Goal: Book appointment/travel/reservation

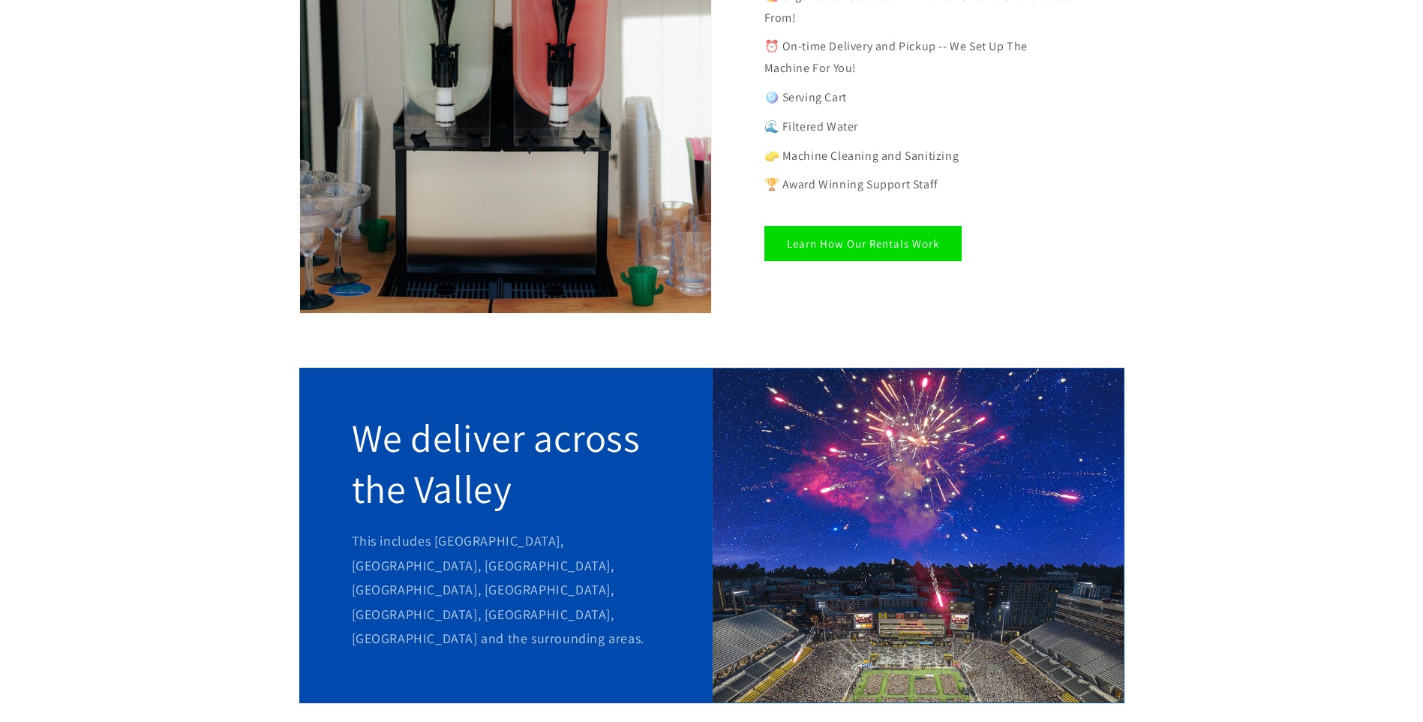
scroll to position [1028, 0]
click at [851, 231] on link "Learn How Our Rentals Work" at bounding box center [862, 242] width 197 height 35
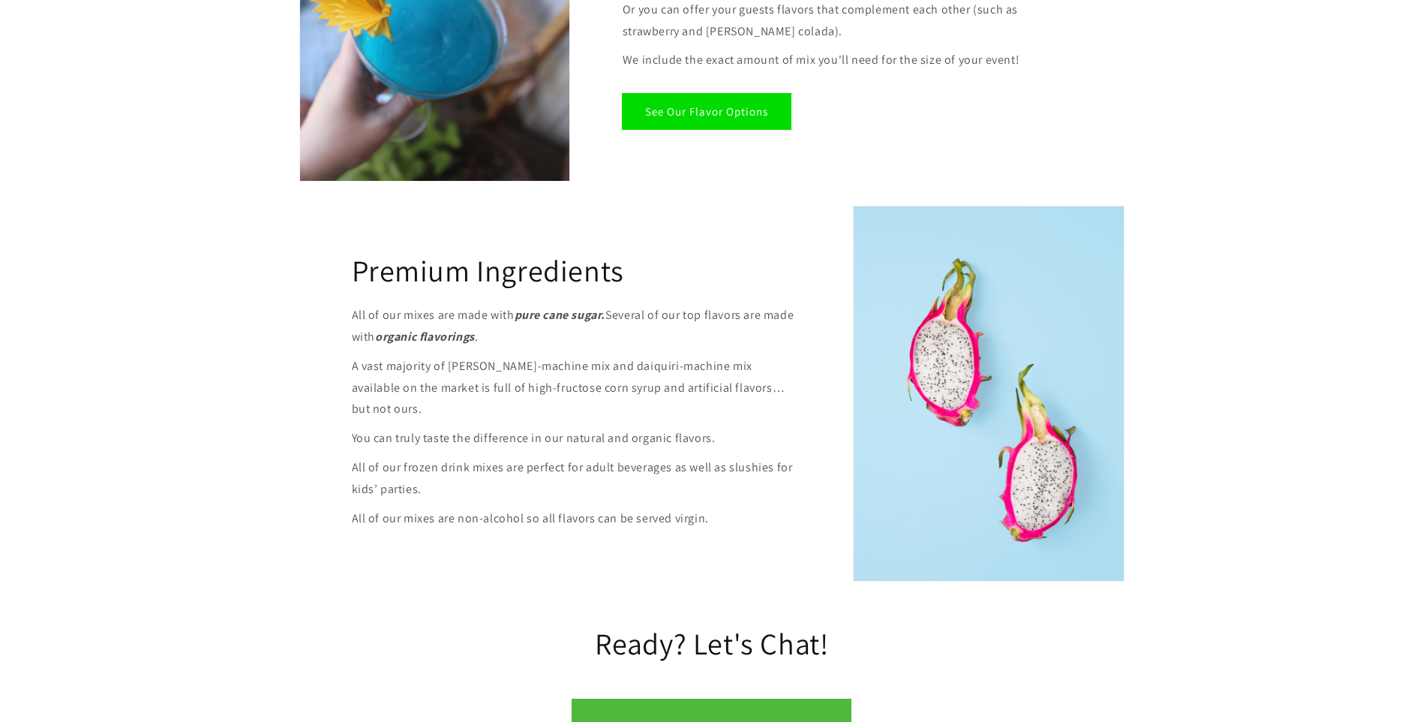
scroll to position [1701, 0]
click at [722, 110] on link "See Our Flavor Options" at bounding box center [707, 110] width 168 height 35
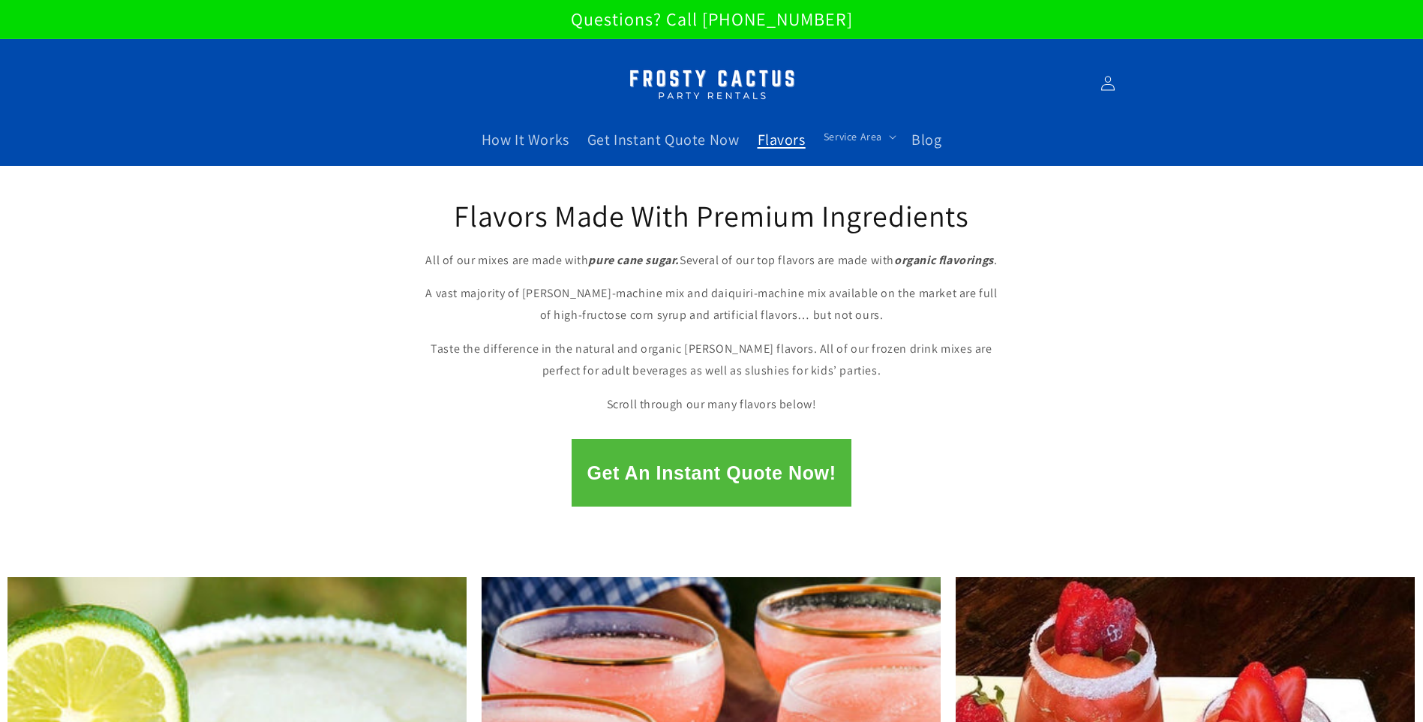
click at [735, 476] on button "Get An Instant Quote Now!" at bounding box center [711, 473] width 279 height 68
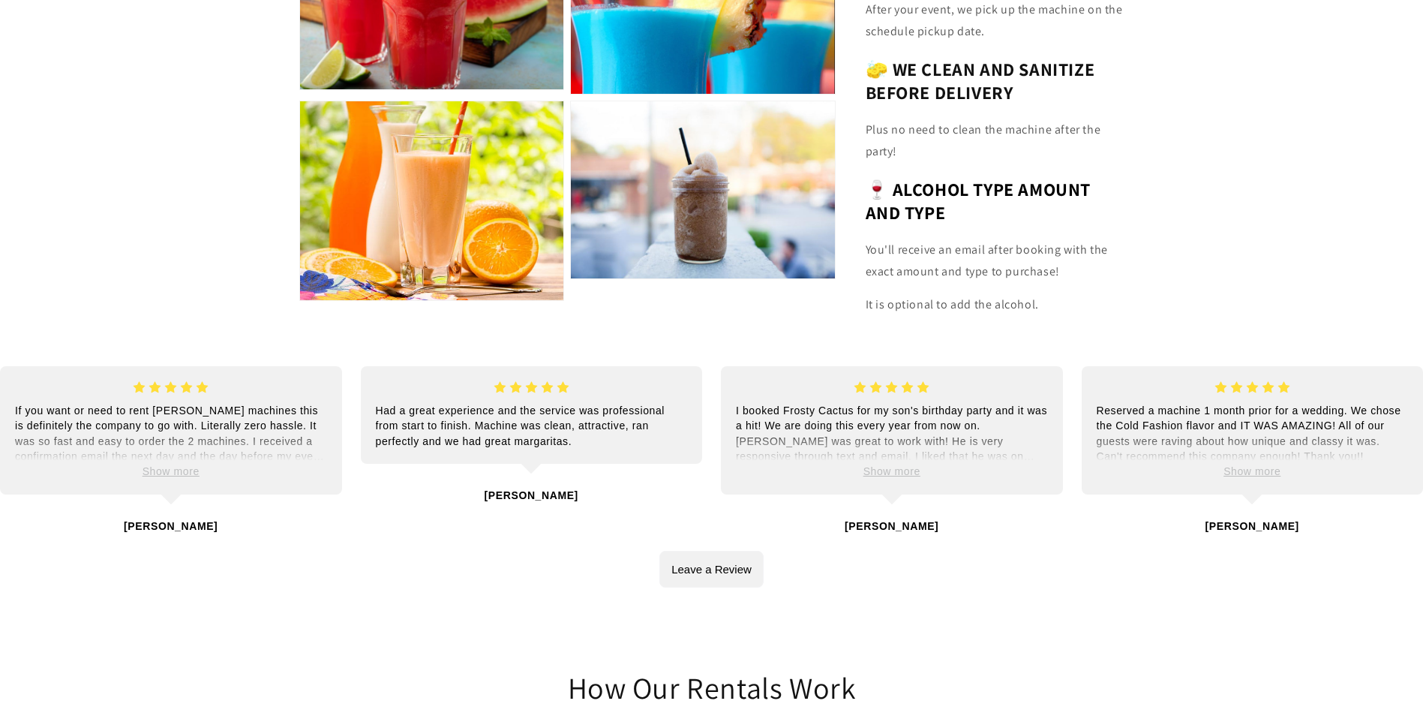
scroll to position [3723, 0]
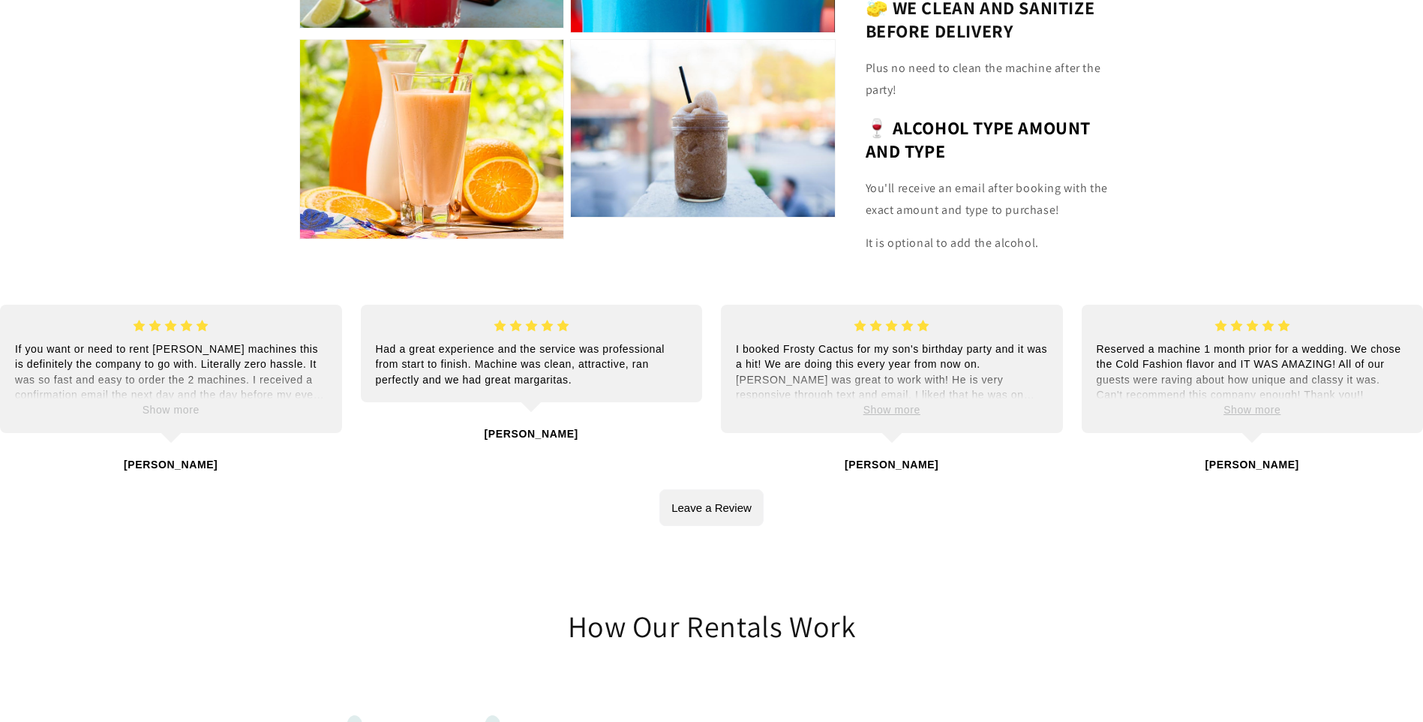
click at [178, 411] on span "Show more" at bounding box center [171, 410] width 57 height 12
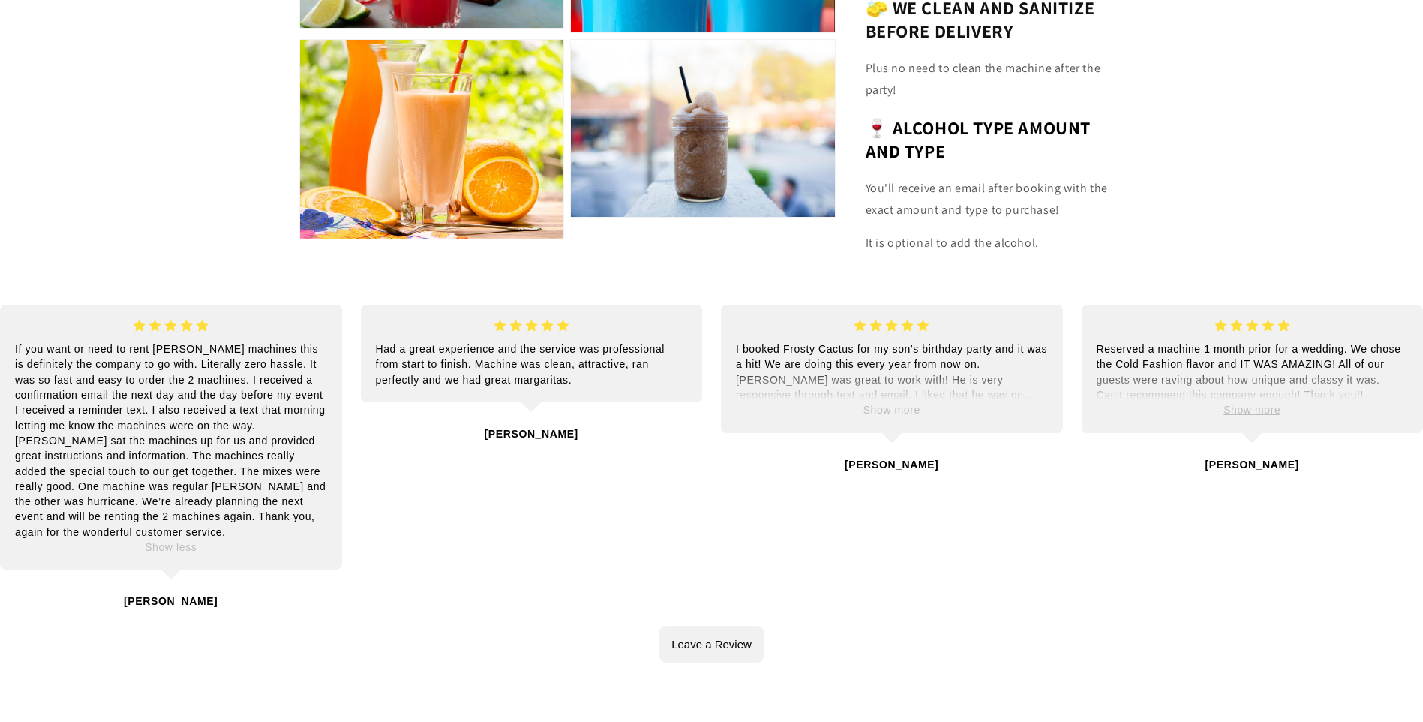
click at [899, 413] on span "Show more" at bounding box center [891, 410] width 57 height 12
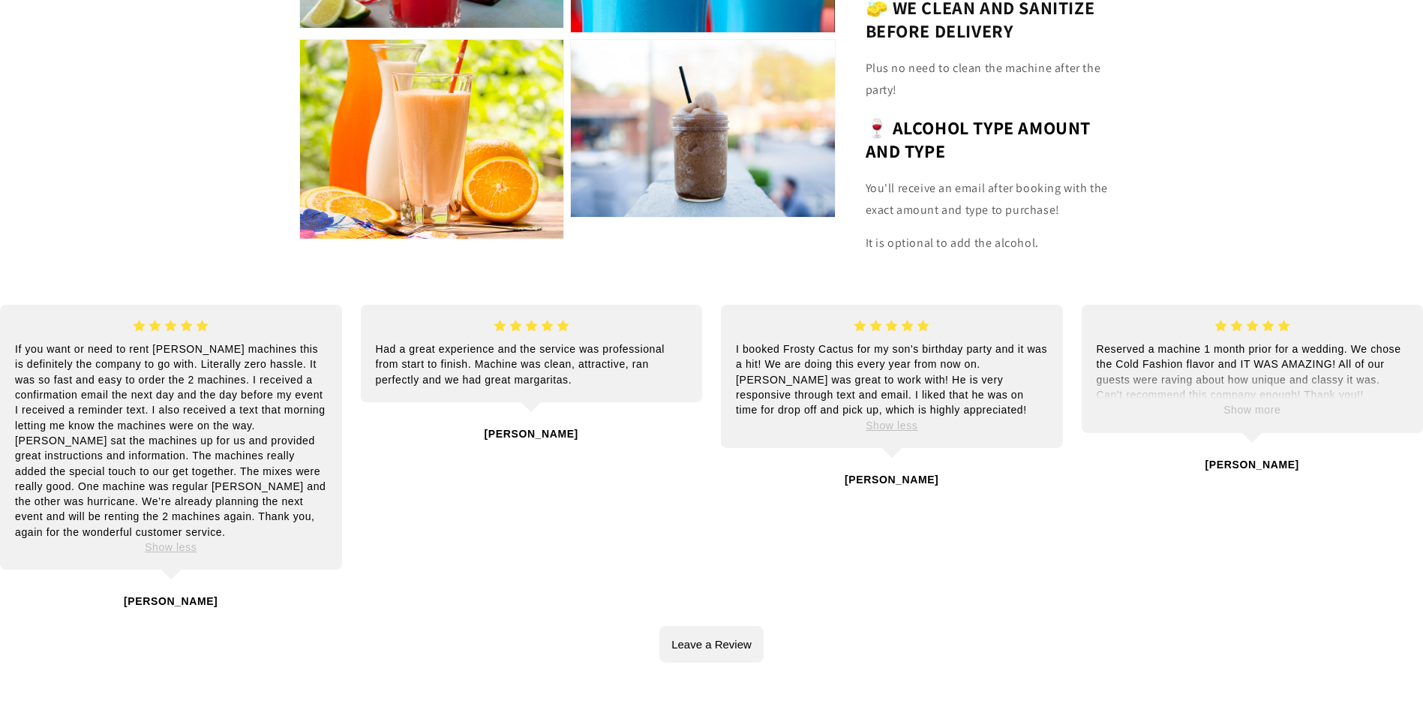
click at [1252, 411] on span "Show more" at bounding box center [1251, 410] width 57 height 12
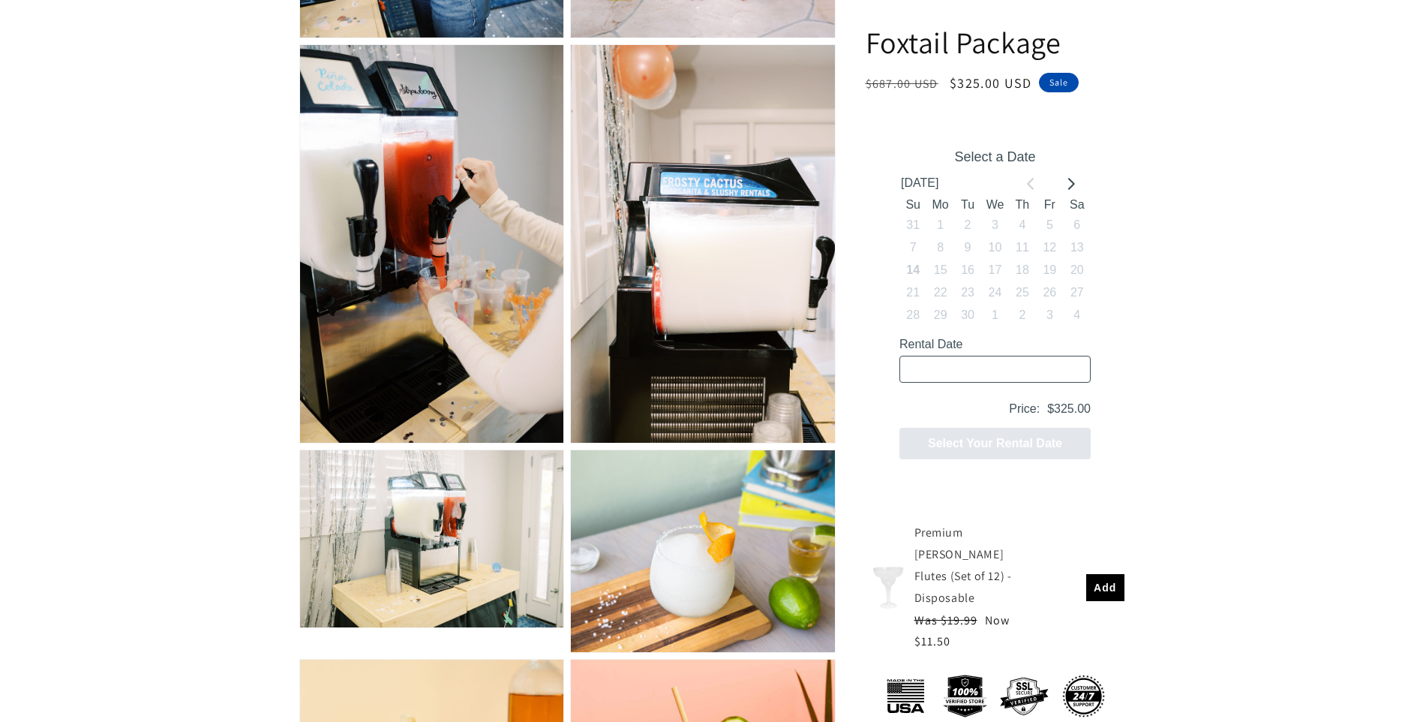
scroll to position [1547, 0]
click at [1067, 185] on icon "Go to next month" at bounding box center [1070, 184] width 12 height 12
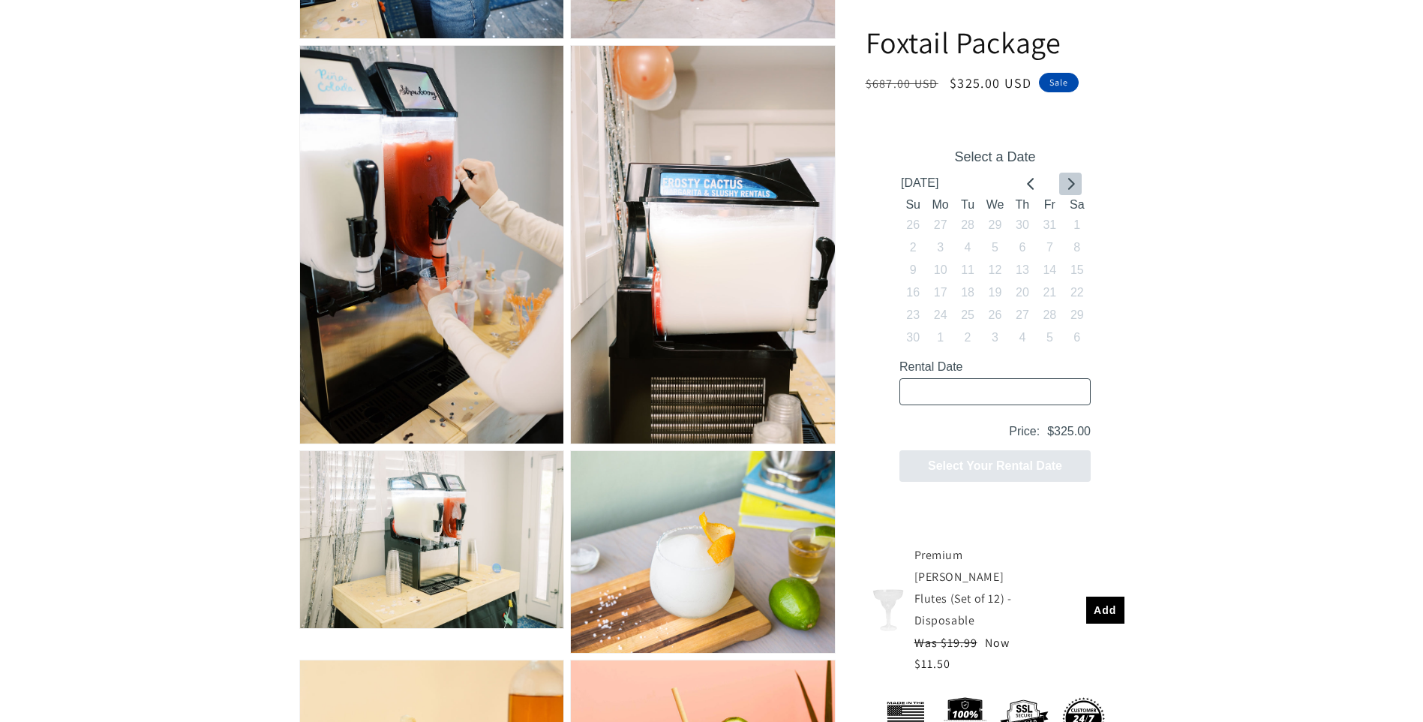
click at [1067, 185] on icon "Go to next month" at bounding box center [1070, 184] width 12 height 12
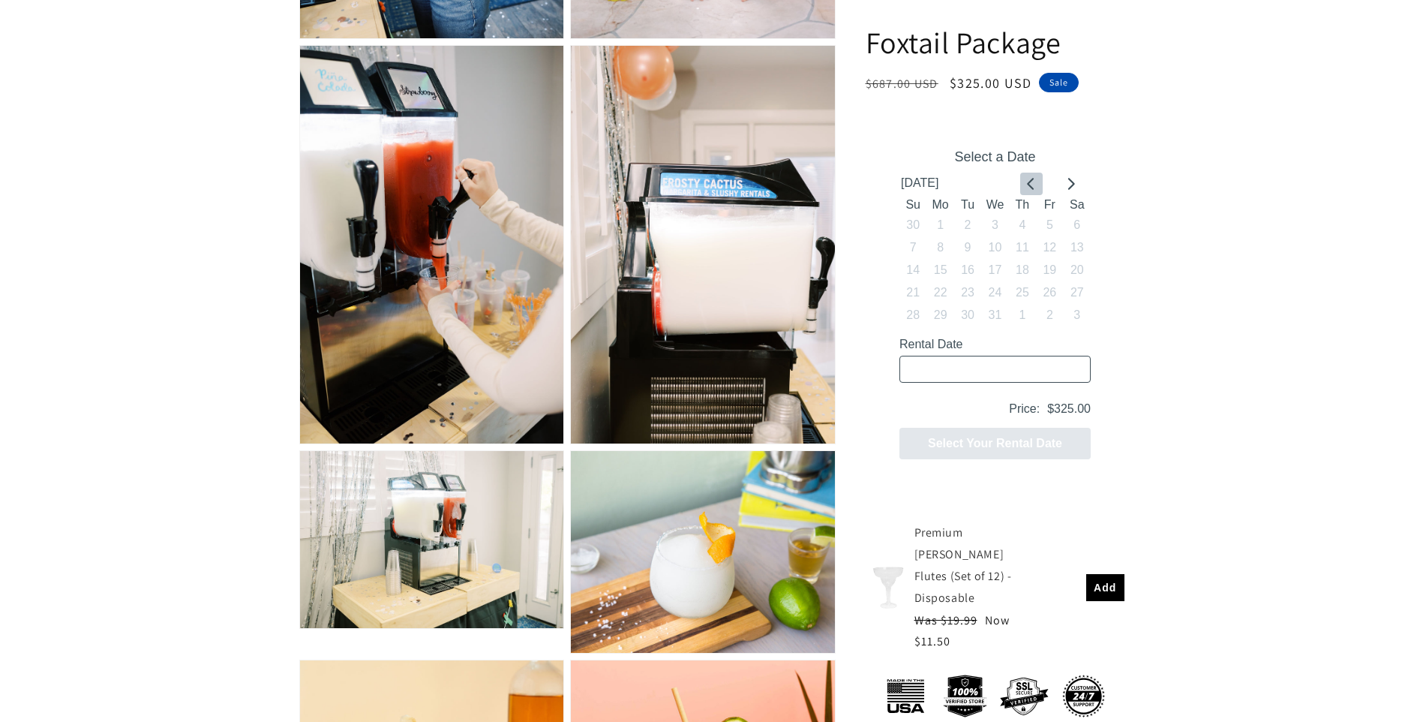
click at [1031, 185] on icon "Go to previous month" at bounding box center [1031, 184] width 12 height 12
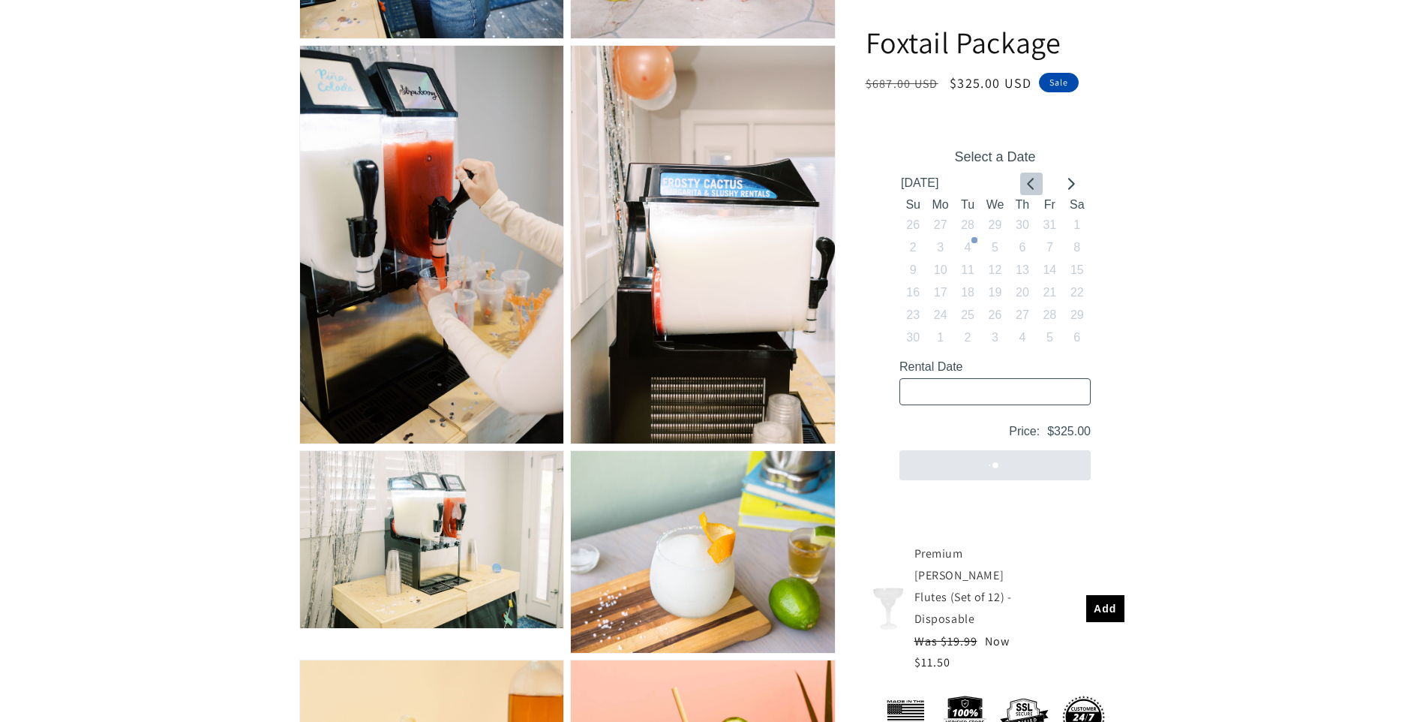
click at [1031, 185] on icon "Go to previous month" at bounding box center [1031, 184] width 12 height 12
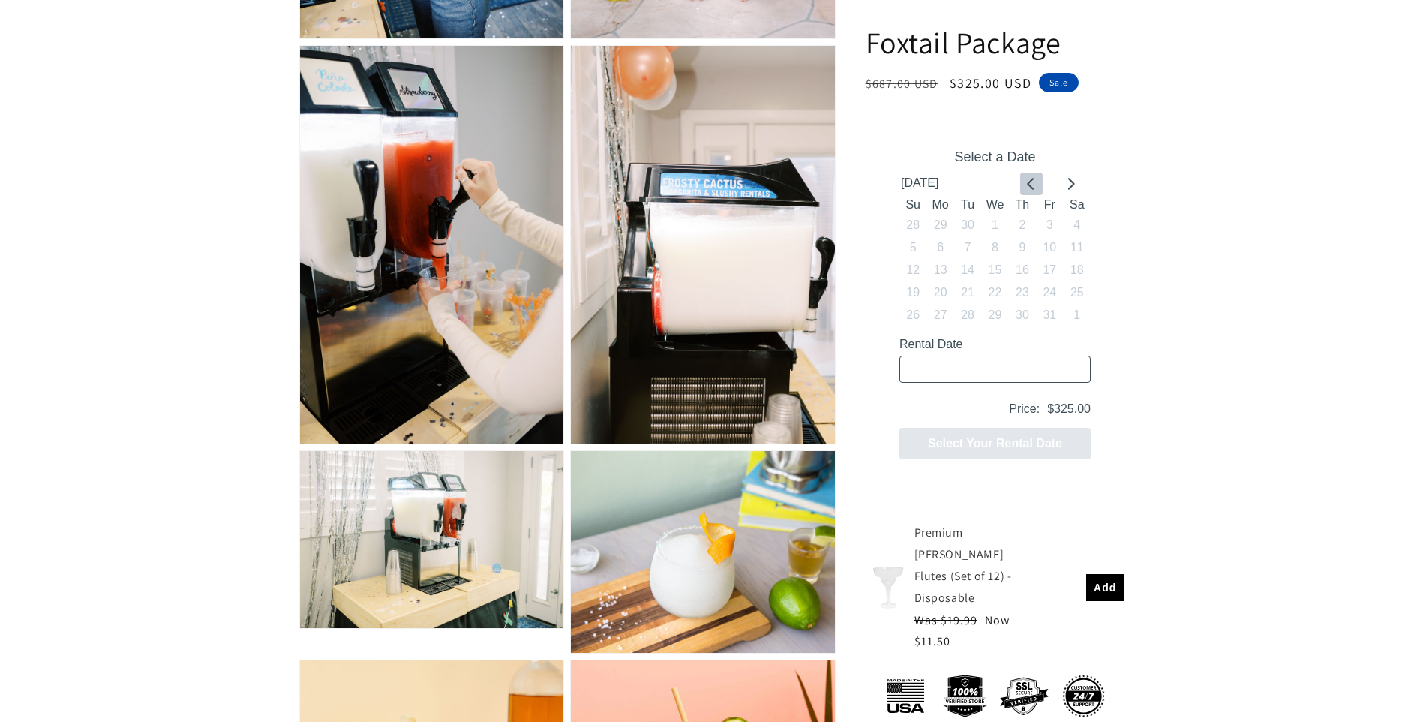
click at [1031, 185] on icon "Go to previous month" at bounding box center [1031, 184] width 12 height 12
click at [1068, 186] on icon "Go to next month" at bounding box center [1070, 184] width 12 height 12
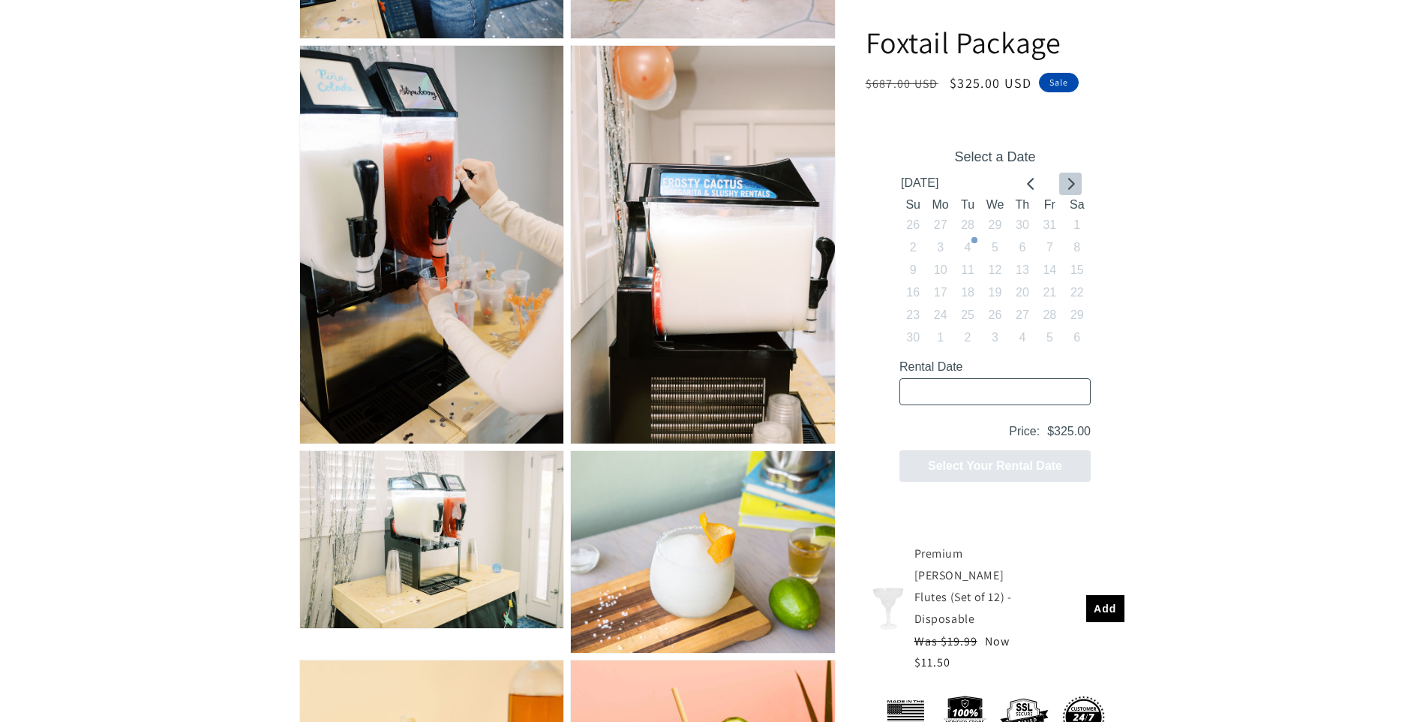
click at [1068, 186] on icon "Go to next month" at bounding box center [1070, 184] width 12 height 12
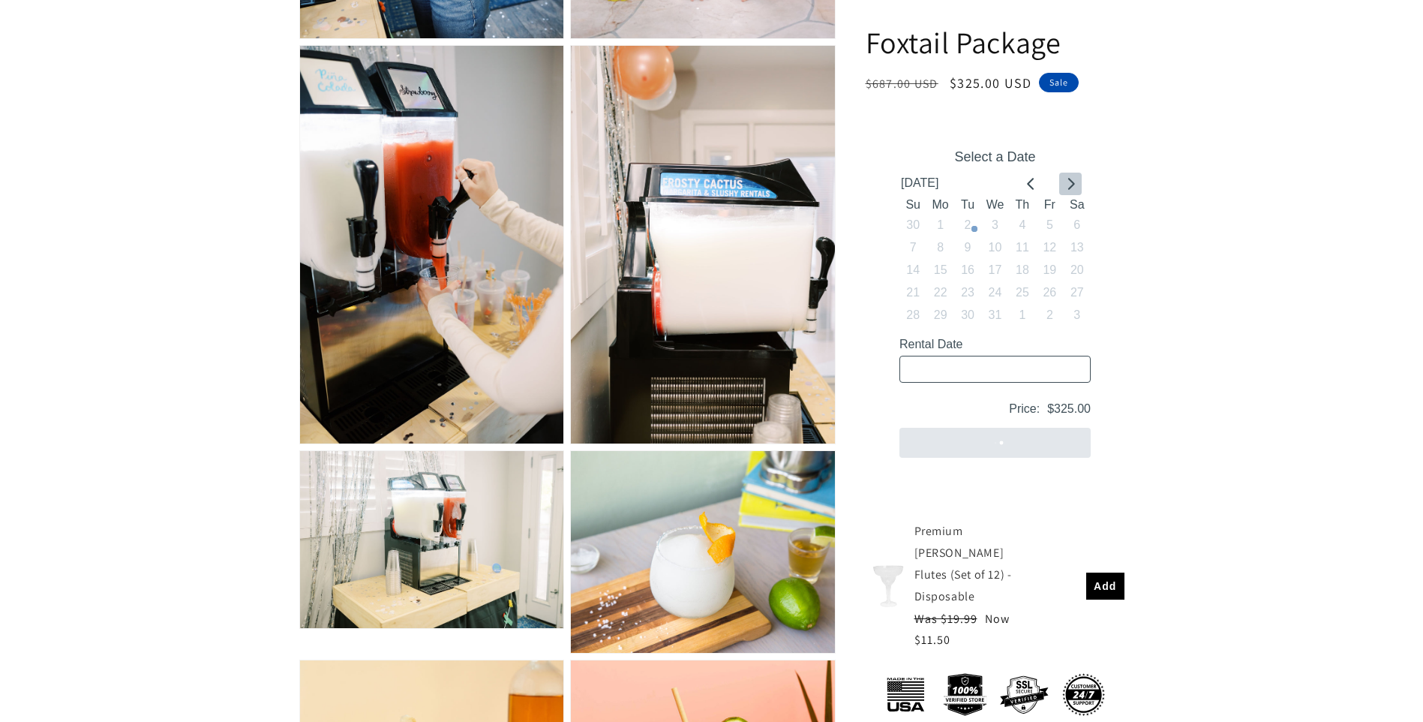
click at [1068, 186] on icon "Go to next month" at bounding box center [1070, 184] width 12 height 12
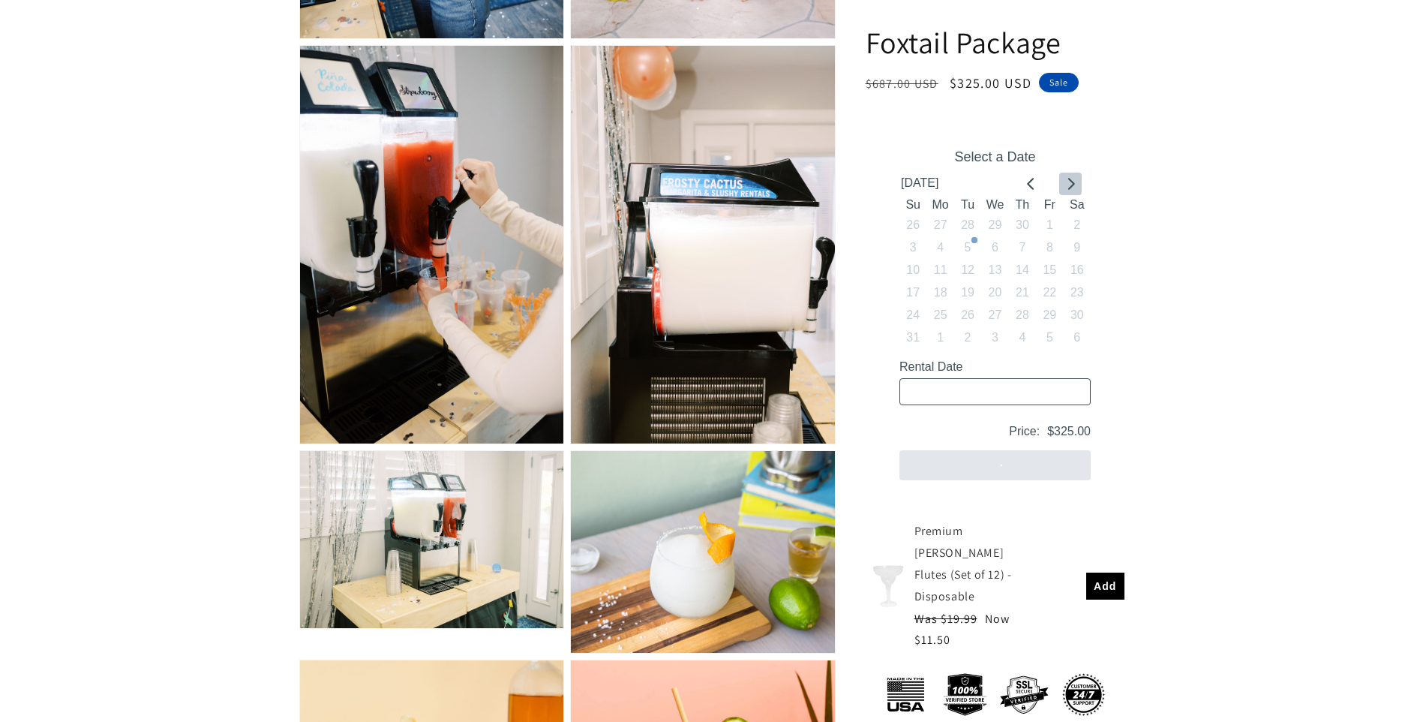
click at [1068, 186] on icon "Go to next month" at bounding box center [1070, 184] width 12 height 12
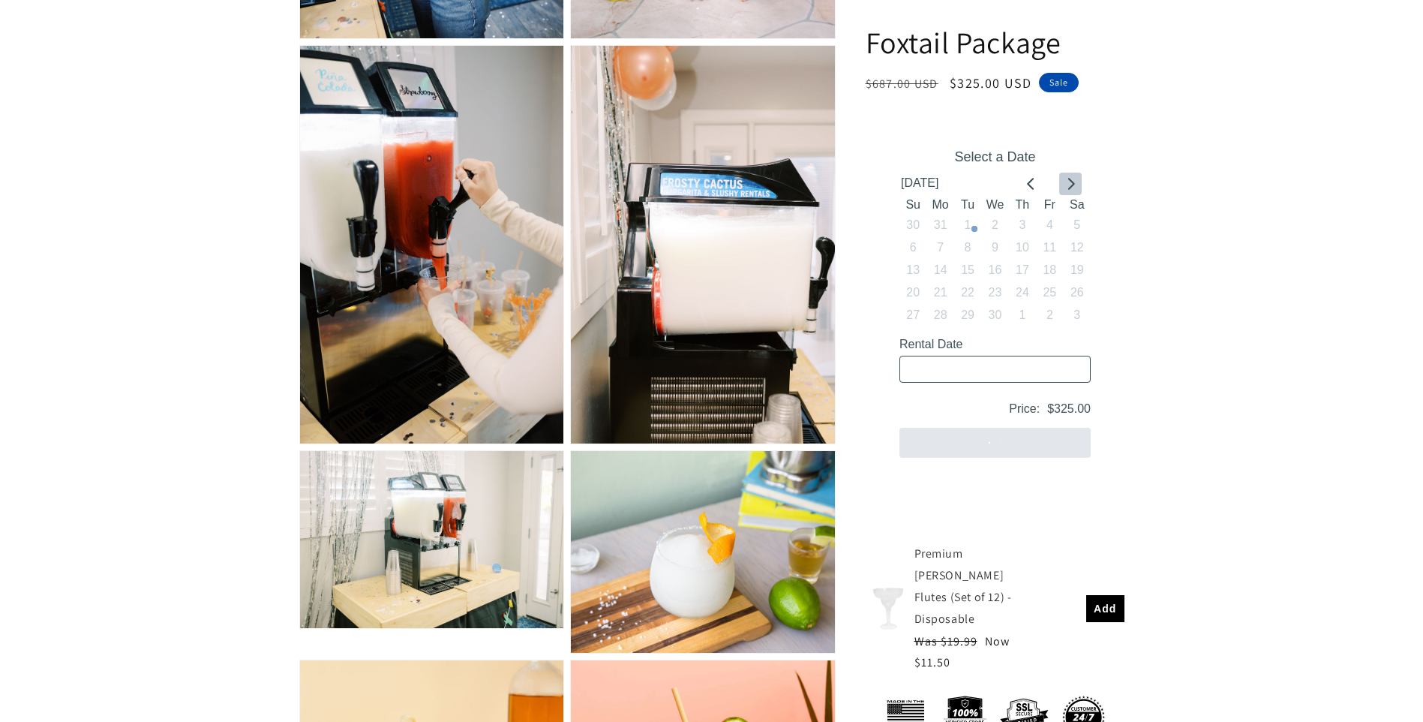
click at [1068, 186] on icon "Go to next month" at bounding box center [1070, 184] width 12 height 12
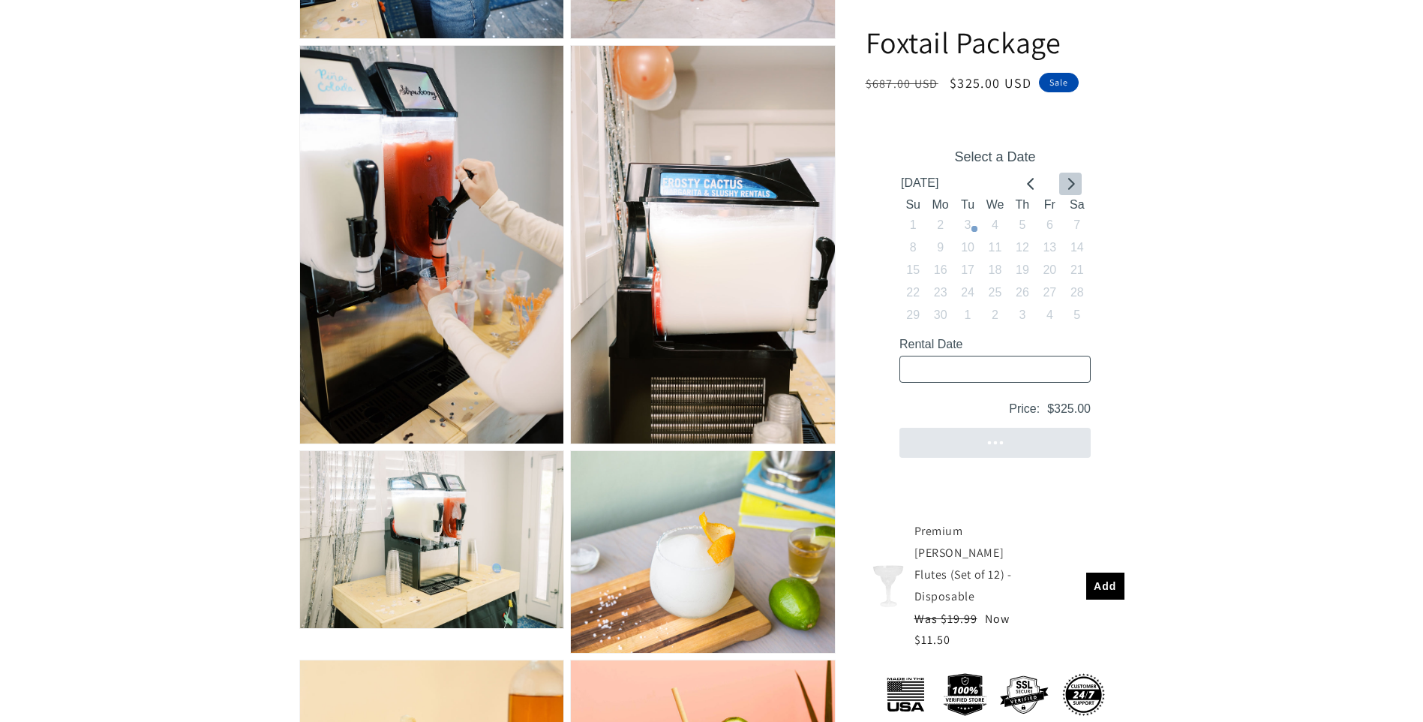
click at [1068, 186] on icon "Go to next month" at bounding box center [1070, 184] width 12 height 12
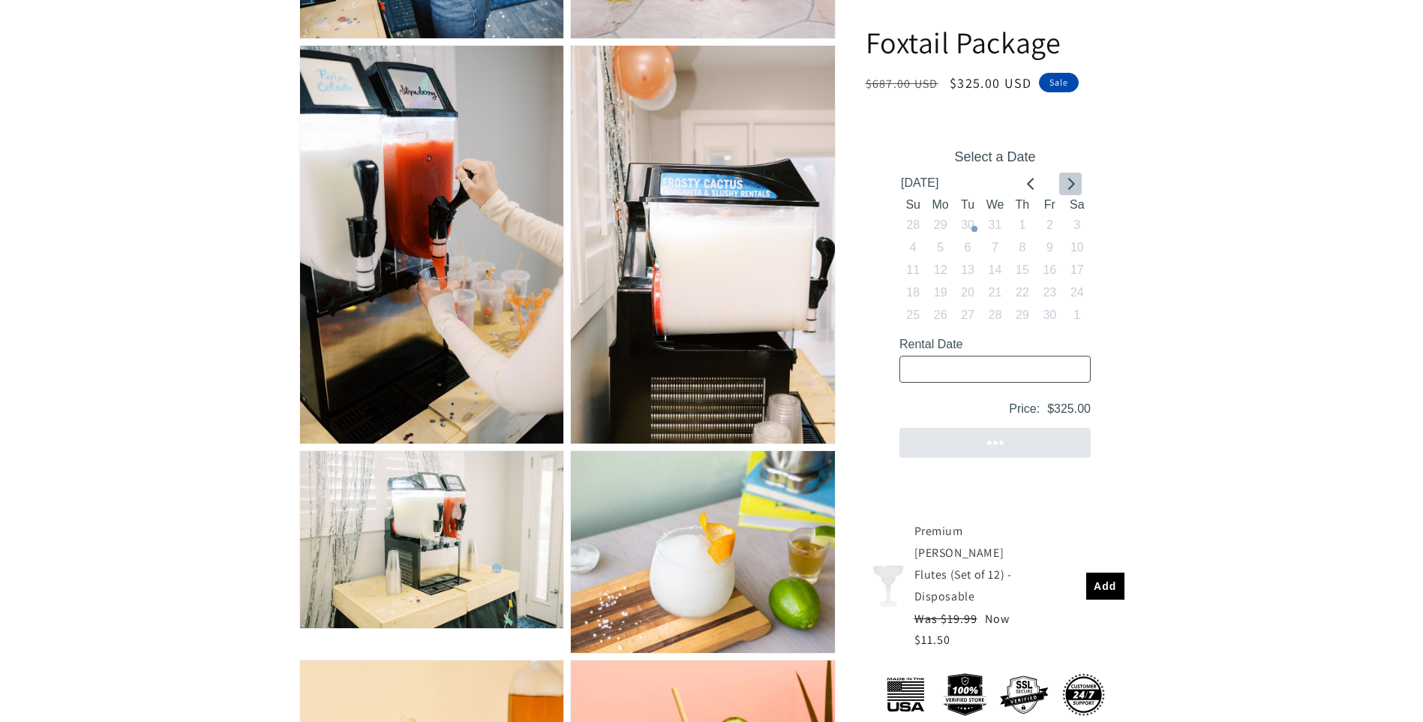
click at [1068, 186] on icon "Go to next month" at bounding box center [1070, 184] width 12 height 12
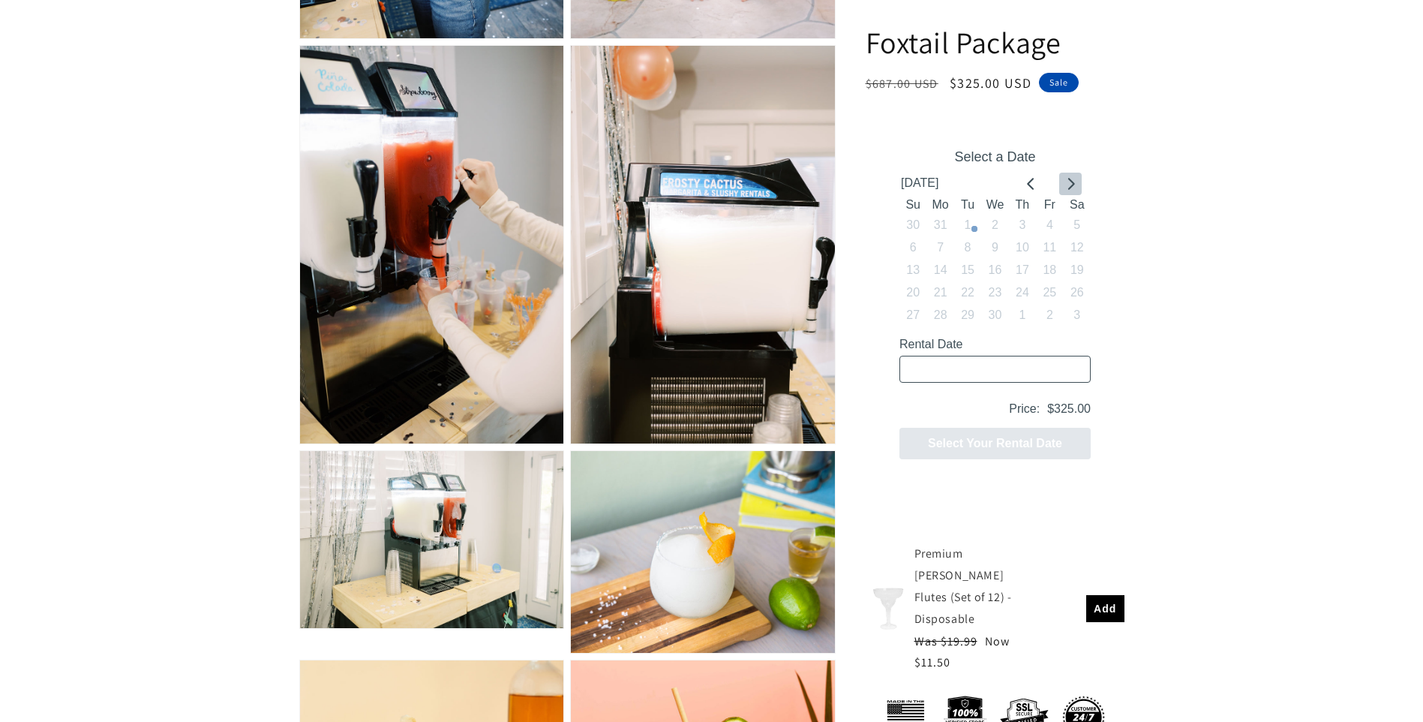
click at [1068, 186] on icon "Go to next month" at bounding box center [1070, 184] width 12 height 12
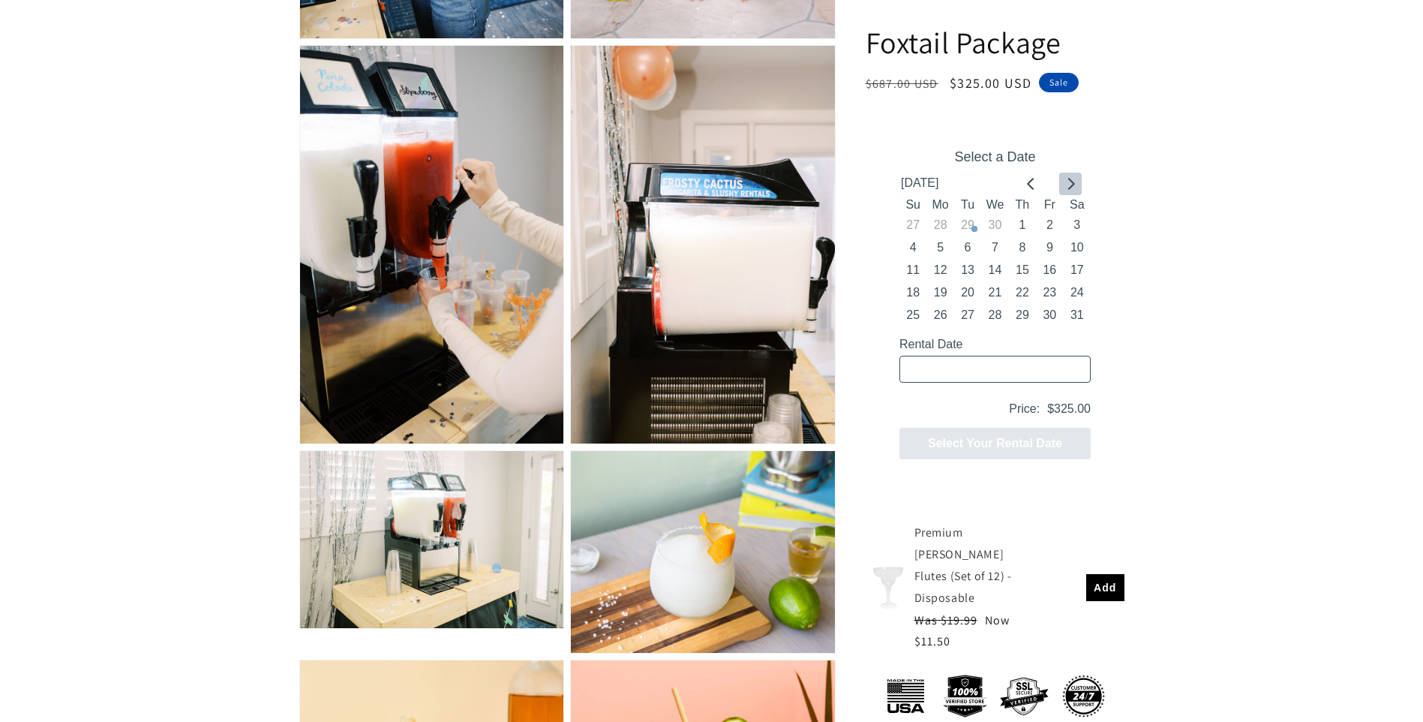
click at [1068, 186] on icon "Go to next month" at bounding box center [1070, 184] width 12 height 12
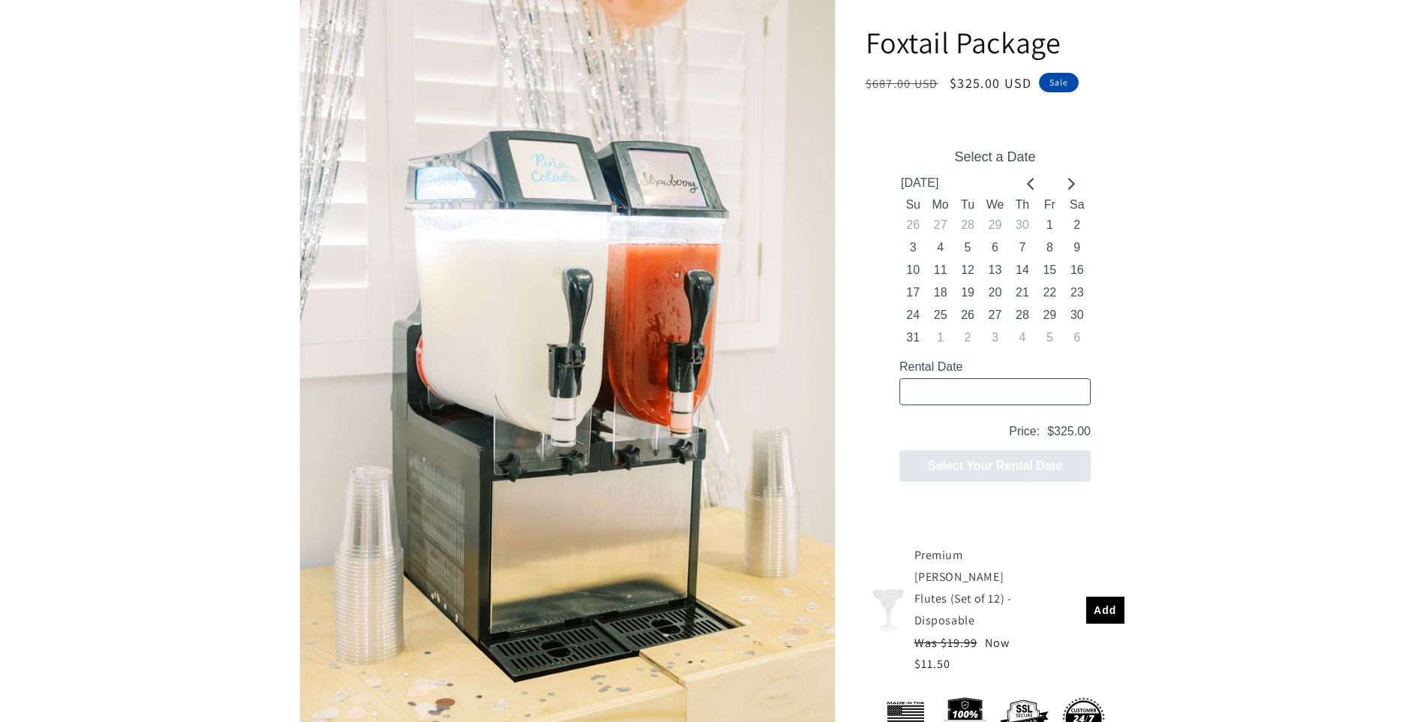
scroll to position [263, 0]
